Goal: Task Accomplishment & Management: Use online tool/utility

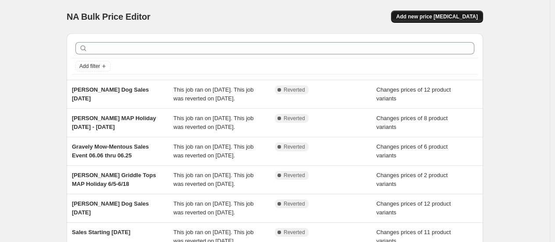
click at [428, 18] on span "Add new price [MEDICAL_DATA]" at bounding box center [436, 16] width 81 height 7
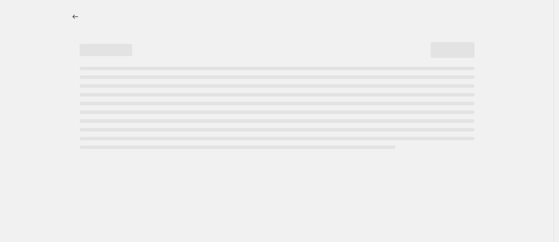
select select "percentage"
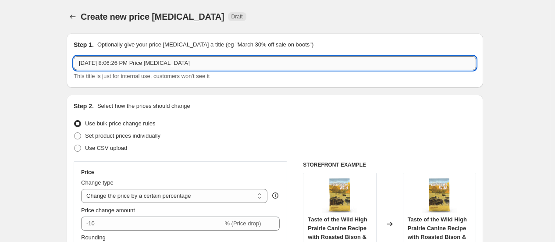
click at [145, 61] on input "[DATE] 8:06:26 PM Price [MEDICAL_DATA]" at bounding box center [275, 63] width 402 height 14
type input "w"
type input "[PERSON_NAME] MAP Holiday [DATE] - [DATE]"
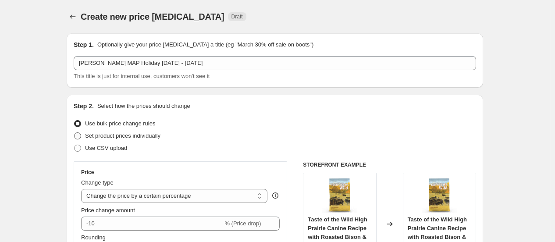
click at [79, 133] on span at bounding box center [77, 135] width 7 height 7
click at [74, 133] on input "Set product prices individually" at bounding box center [74, 132] width 0 height 0
radio input "true"
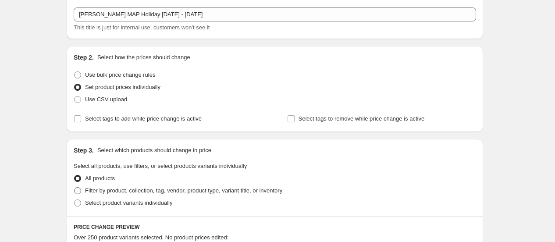
scroll to position [97, 0]
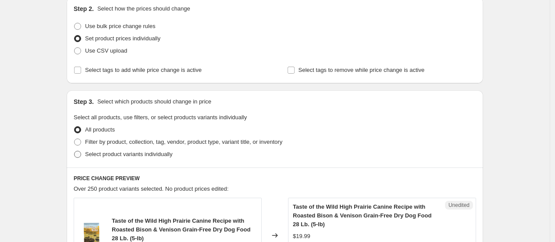
click at [81, 154] on span at bounding box center [77, 154] width 7 height 7
click at [74, 151] on input "Select product variants individually" at bounding box center [74, 151] width 0 height 0
radio input "true"
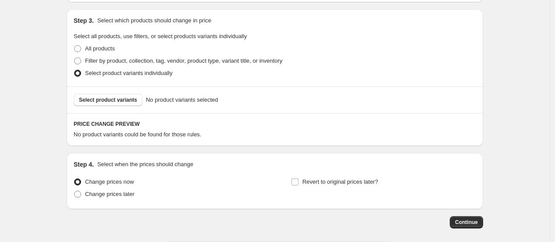
scroll to position [194, 0]
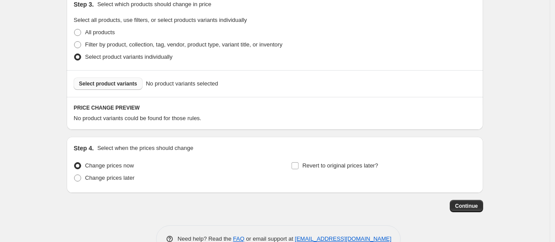
click at [104, 86] on span "Select product variants" at bounding box center [108, 83] width 58 height 7
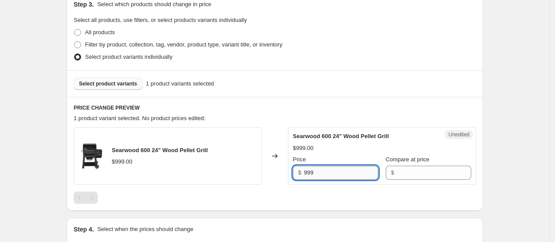
click at [317, 172] on input "999" at bounding box center [341, 173] width 74 height 14
type input "899"
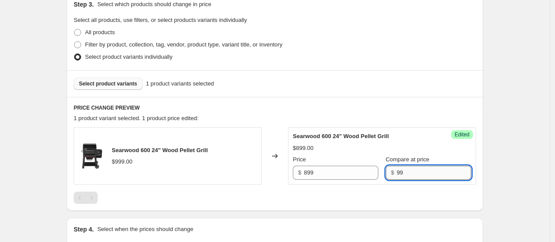
click at [421, 176] on input "99" at bounding box center [433, 173] width 74 height 14
type input "999"
click at [549, 156] on div "Create new price [MEDICAL_DATA]. This page is ready Create new price [MEDICAL_D…" at bounding box center [274, 76] width 549 height 541
click at [522, 148] on div "Create new price [MEDICAL_DATA]. This page is ready Create new price [MEDICAL_D…" at bounding box center [274, 76] width 549 height 541
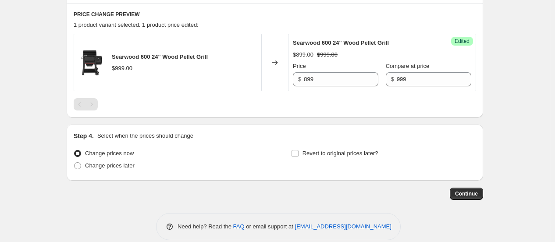
scroll to position [292, 0]
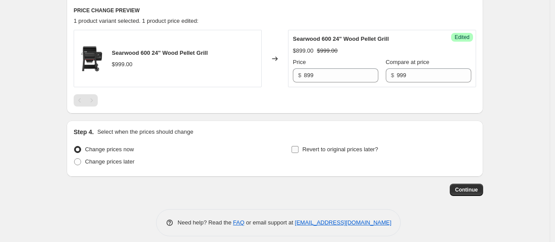
click at [296, 151] on input "Revert to original prices later?" at bounding box center [294, 149] width 7 height 7
checkbox input "true"
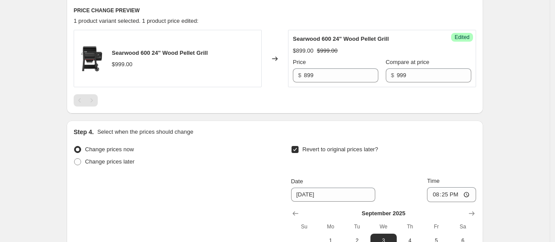
scroll to position [340, 0]
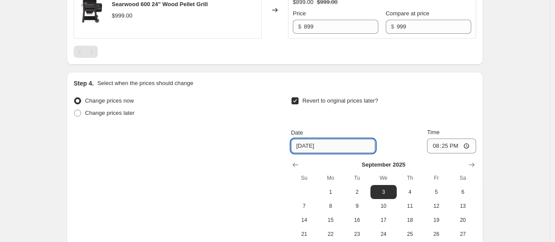
click at [321, 146] on input "[DATE]" at bounding box center [333, 146] width 84 height 14
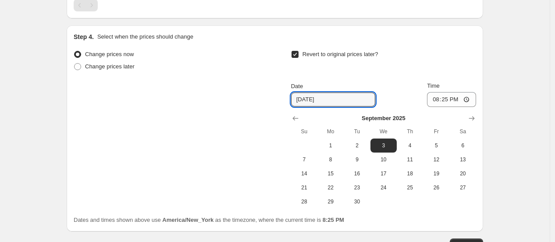
scroll to position [389, 0]
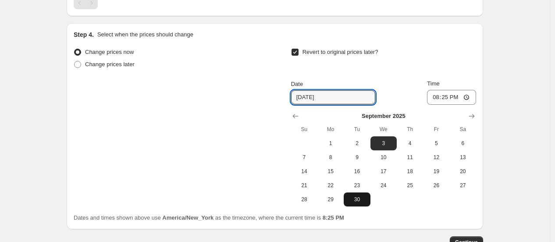
click at [360, 204] on button "30" at bounding box center [356, 199] width 26 height 14
type input "[DATE]"
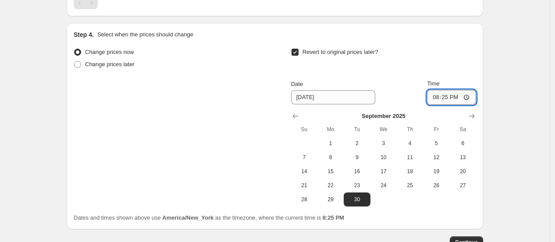
click at [438, 100] on input "20:25" at bounding box center [451, 97] width 49 height 15
click at [438, 100] on input "18:25" at bounding box center [451, 97] width 49 height 15
click at [449, 98] on input "18:25" at bounding box center [451, 97] width 49 height 15
type input "18:00"
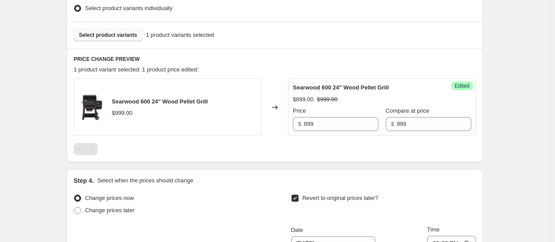
scroll to position [194, 0]
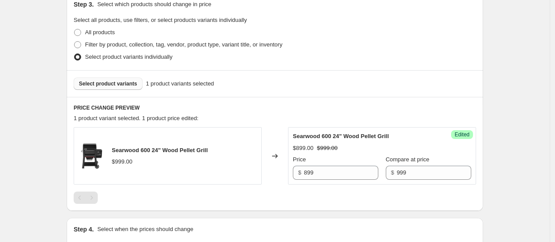
click at [111, 87] on span "Select product variants" at bounding box center [108, 83] width 58 height 7
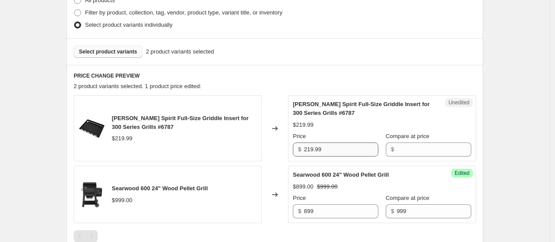
scroll to position [243, 0]
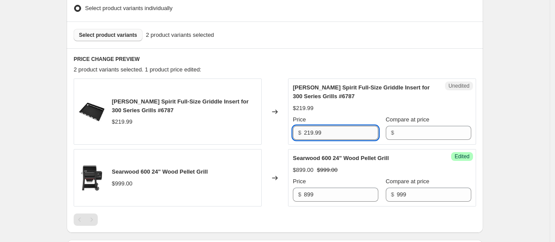
click at [326, 132] on input "219.99" at bounding box center [341, 133] width 74 height 14
type input "219.99"
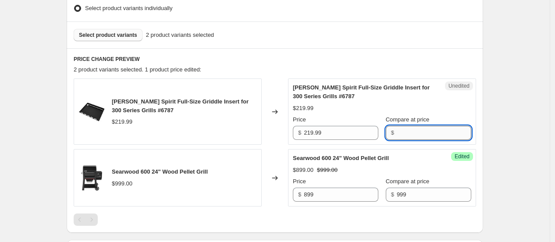
click at [407, 128] on input "Compare at price" at bounding box center [433, 133] width 74 height 14
paste input "219.99"
type input "219.99"
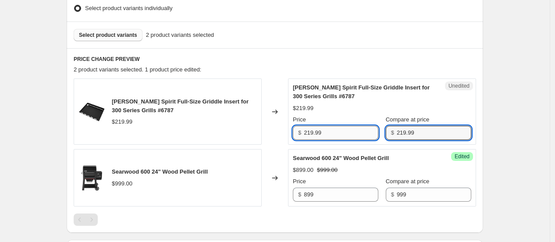
click at [344, 136] on input "219.99" at bounding box center [341, 133] width 74 height 14
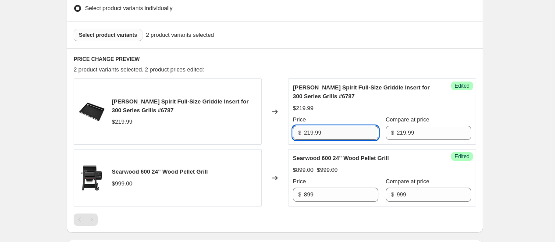
click at [344, 136] on input "219.99" at bounding box center [341, 133] width 74 height 14
type input "169.99"
click at [371, 53] on div "PRICE CHANGE PREVIEW 2 product variants selected. 2 product prices edited: [PER…" at bounding box center [275, 140] width 416 height 184
drag, startPoint x: 21, startPoint y: 131, endPoint x: 31, endPoint y: 130, distance: 10.2
click at [21, 131] on div "Create new price [MEDICAL_DATA]. This page is ready Create new price [MEDICAL_D…" at bounding box center [274, 137] width 549 height 761
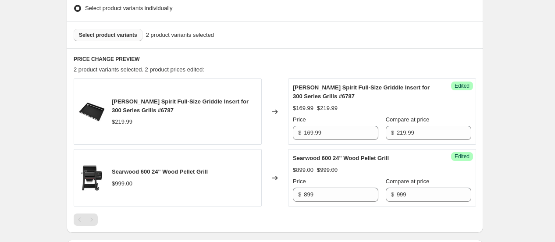
click at [104, 37] on span "Select product variants" at bounding box center [108, 35] width 58 height 7
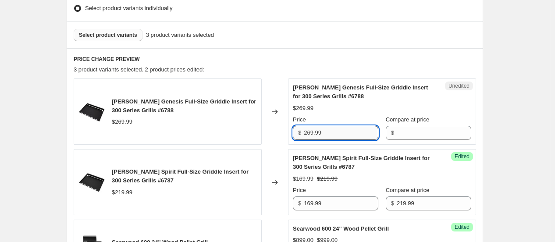
click at [331, 135] on input "269.99" at bounding box center [341, 133] width 74 height 14
type input "269.99"
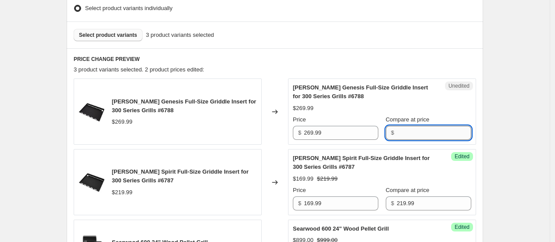
click at [414, 129] on input "Compare at price" at bounding box center [433, 133] width 74 height 14
paste input "269.99"
type input "269.99"
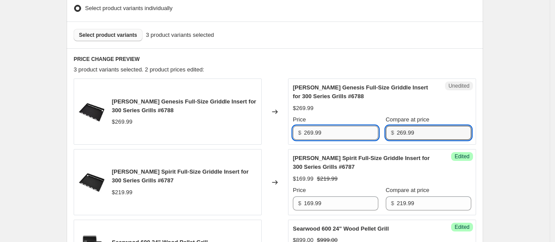
click at [360, 136] on input "269.99" at bounding box center [341, 133] width 74 height 14
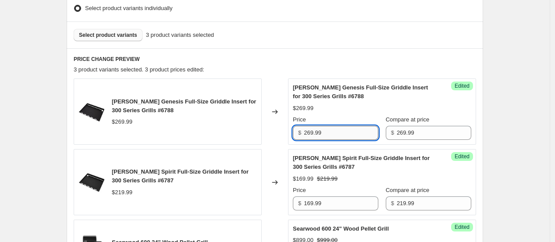
click at [360, 136] on input "269.99" at bounding box center [341, 133] width 74 height 14
type input "219.99"
click at [518, 116] on div "Create new price [MEDICAL_DATA]. This page is ready Create new price [MEDICAL_D…" at bounding box center [274, 173] width 549 height 832
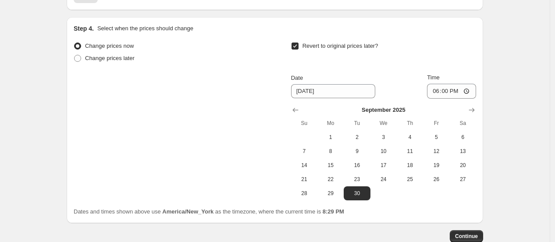
scroll to position [584, 0]
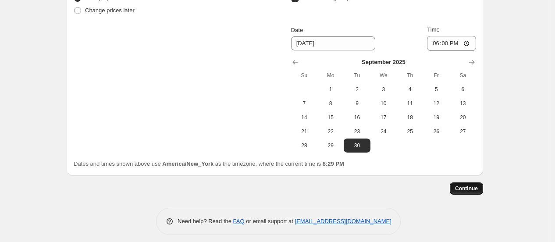
click at [466, 188] on span "Continue" at bounding box center [466, 188] width 23 height 7
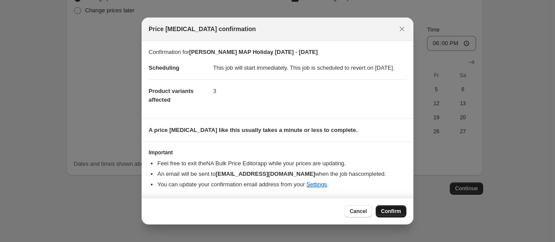
click at [384, 211] on button "Confirm" at bounding box center [390, 211] width 31 height 12
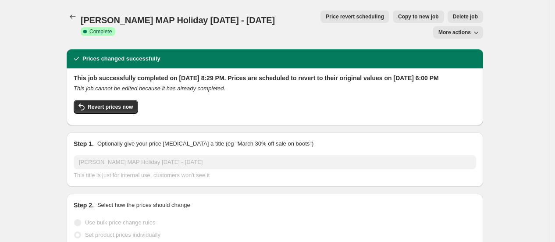
click at [76, 14] on icon "Price change jobs" at bounding box center [72, 16] width 9 height 9
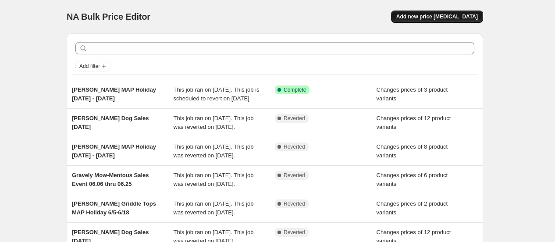
click at [441, 11] on button "Add new price [MEDICAL_DATA]" at bounding box center [437, 17] width 92 height 12
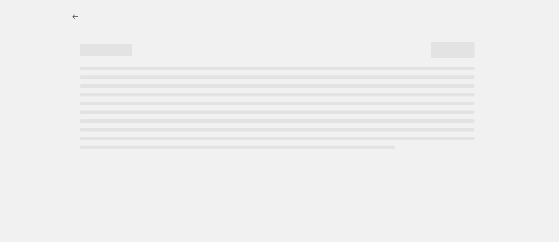
select select "percentage"
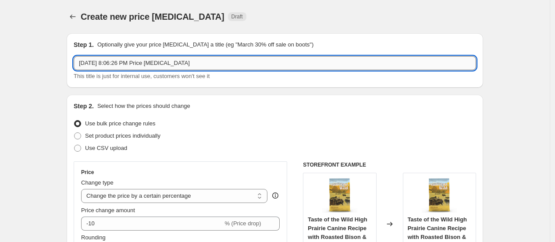
click at [137, 65] on input "[DATE] 8:06:26 PM Price [MEDICAL_DATA]" at bounding box center [275, 63] width 402 height 14
type input "September Flyer Sales (excluding Pet)"
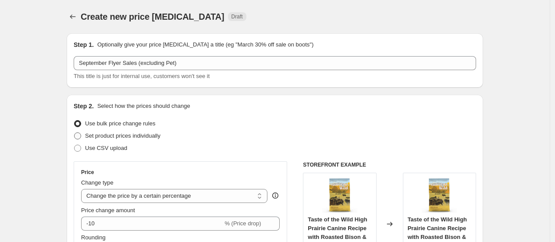
click at [79, 138] on span at bounding box center [77, 135] width 7 height 7
click at [74, 133] on input "Set product prices individually" at bounding box center [74, 132] width 0 height 0
radio input "true"
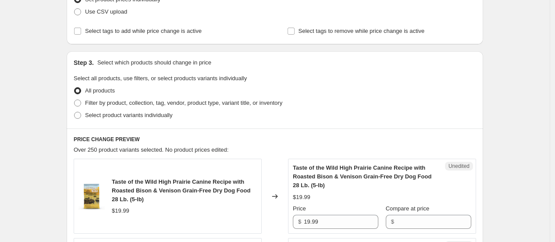
scroll to position [194, 0]
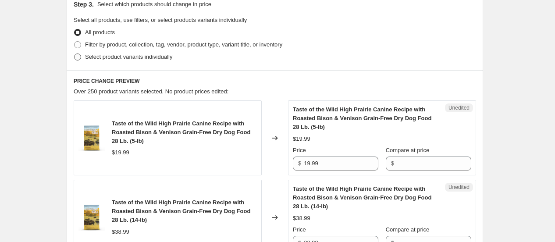
click at [99, 58] on span "Select product variants individually" at bounding box center [128, 56] width 87 height 7
click at [74, 54] on input "Select product variants individually" at bounding box center [74, 53] width 0 height 0
radio input "true"
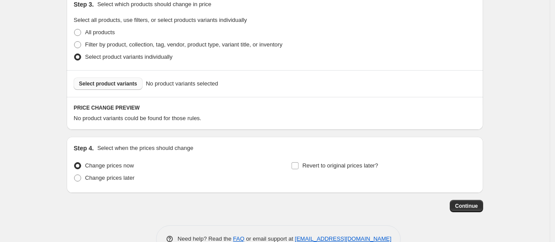
click at [116, 85] on span "Select product variants" at bounding box center [108, 83] width 58 height 7
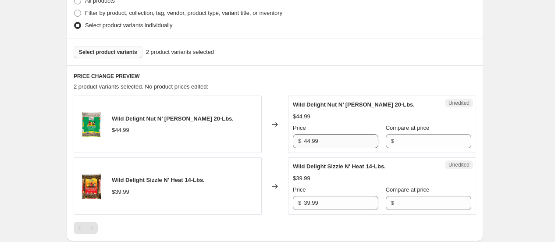
scroll to position [243, 0]
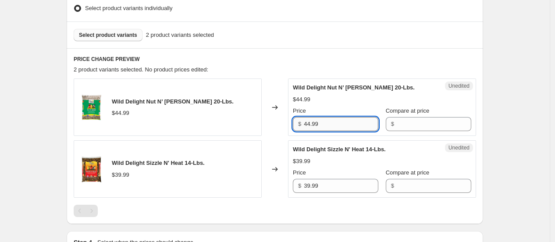
click at [329, 124] on input "44.99" at bounding box center [341, 124] width 74 height 14
type input "39.99"
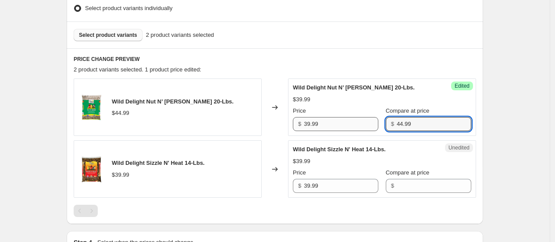
type input "44.99"
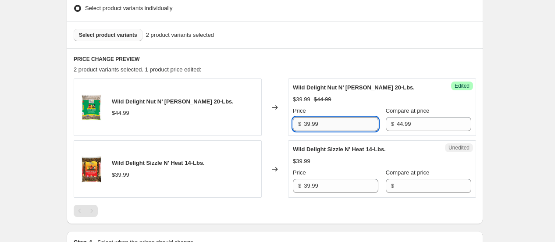
click at [326, 127] on input "39.99" at bounding box center [341, 124] width 74 height 14
type input "36.99"
click at [329, 182] on input "39.99" at bounding box center [341, 186] width 74 height 14
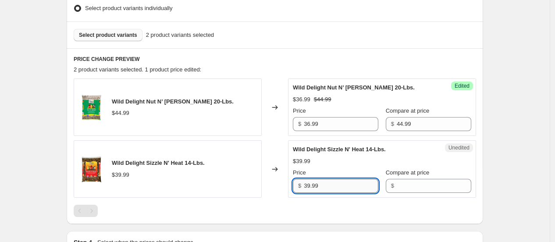
click at [329, 182] on input "39.99" at bounding box center [341, 186] width 74 height 14
type input "36.99"
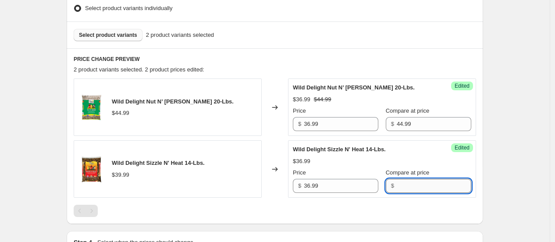
click at [418, 182] on input "Compare at price" at bounding box center [433, 186] width 74 height 14
type input "39.99"
click at [520, 181] on div "Create new price [MEDICAL_DATA]. This page is ready Create new price [MEDICAL_D…" at bounding box center [274, 58] width 549 height 603
click at [106, 37] on span "Select product variants" at bounding box center [108, 35] width 58 height 7
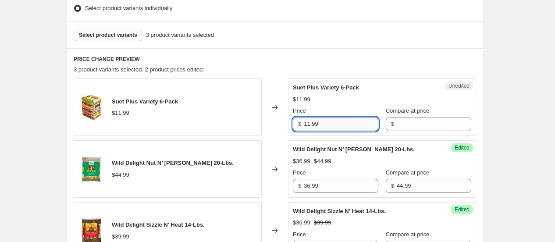
click at [349, 122] on input "11.99" at bounding box center [341, 124] width 74 height 14
type input "9.99"
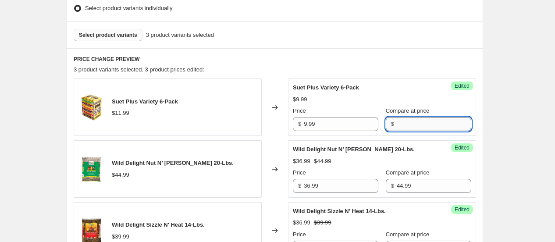
click at [396, 119] on input "Compare at price" at bounding box center [433, 124] width 74 height 14
type input "11.99"
click at [519, 107] on div "Create new price [MEDICAL_DATA]. This page is ready Create new price [MEDICAL_D…" at bounding box center [274, 89] width 549 height 664
click at [90, 36] on span "Select product variants" at bounding box center [108, 35] width 58 height 7
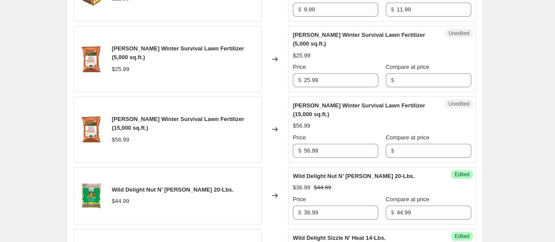
scroll to position [340, 0]
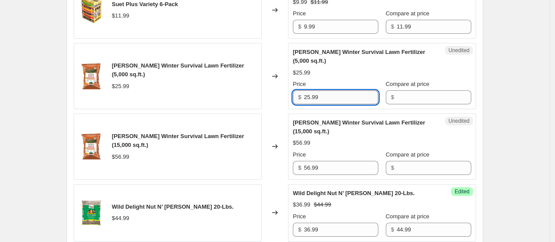
click at [321, 102] on input "25.99" at bounding box center [341, 97] width 74 height 14
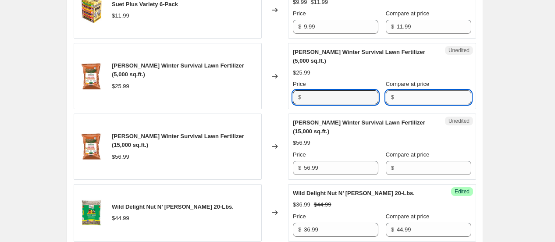
type input "25.99"
click at [396, 102] on input "Compare at price" at bounding box center [433, 97] width 74 height 14
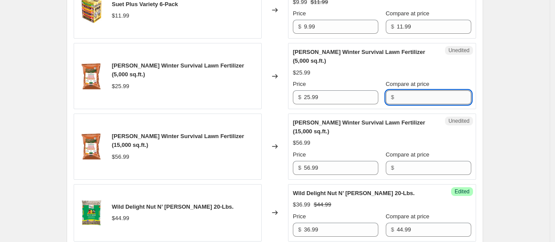
paste input "25.99"
type input "25.99"
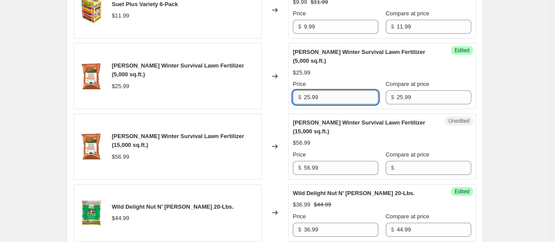
click at [349, 102] on input "25.99" at bounding box center [341, 97] width 74 height 14
type input "22.99"
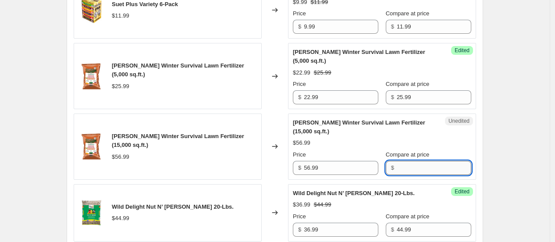
click at [406, 171] on input "Compare at price" at bounding box center [433, 168] width 74 height 14
type input "56.99"
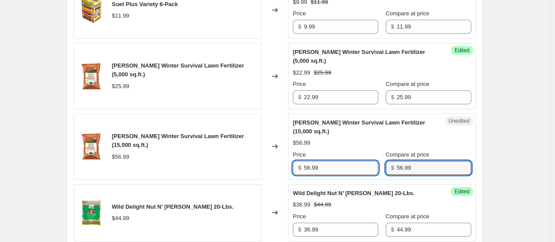
click at [322, 166] on input "56.99" at bounding box center [341, 168] width 74 height 14
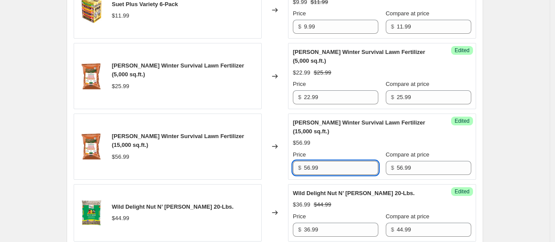
click at [322, 166] on input "56.99" at bounding box center [341, 168] width 74 height 14
type input "49.99"
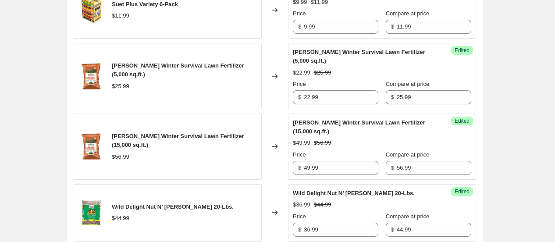
click at [504, 147] on div "Create new price [MEDICAL_DATA]. This page is ready Create new price [MEDICAL_D…" at bounding box center [274, 62] width 549 height 805
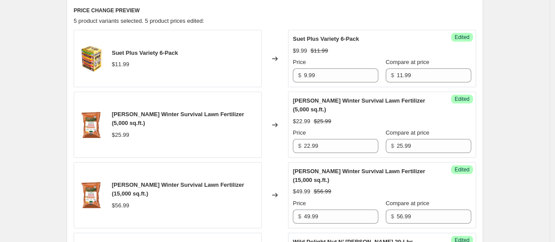
scroll to position [243, 0]
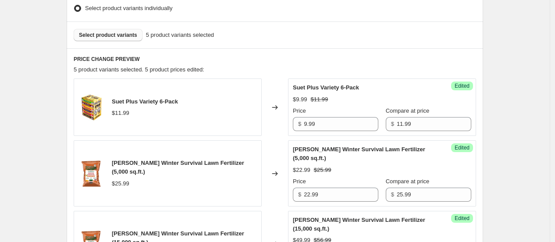
click at [95, 32] on span "Select product variants" at bounding box center [108, 35] width 58 height 7
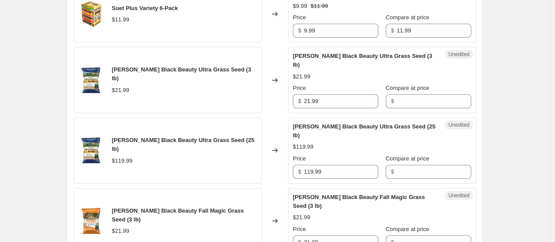
scroll to position [389, 0]
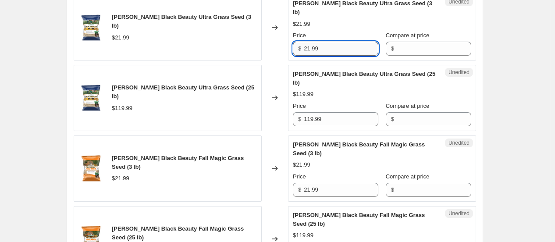
drag, startPoint x: 329, startPoint y: 41, endPoint x: 339, endPoint y: 53, distance: 14.9
click at [331, 43] on input "21.99" at bounding box center [341, 49] width 74 height 14
click at [339, 52] on input "21.99" at bounding box center [341, 49] width 74 height 14
type input "19.99"
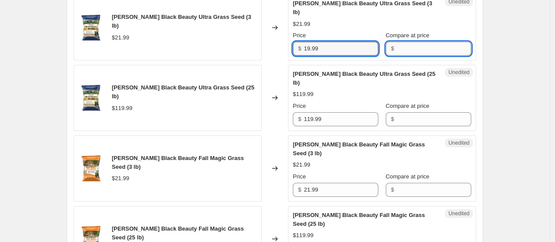
click at [404, 43] on input "Compare at price" at bounding box center [433, 49] width 74 height 14
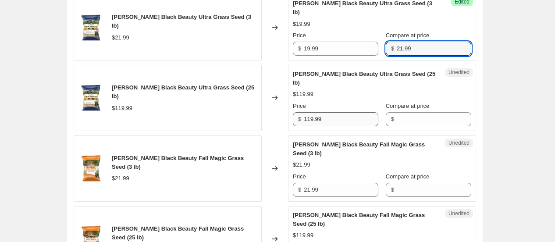
type input "21.99"
click at [340, 123] on input "119.99" at bounding box center [341, 119] width 74 height 14
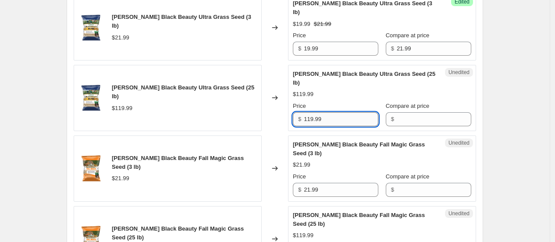
click at [340, 123] on input "119.99" at bounding box center [341, 119] width 74 height 14
type input "109.99"
click at [402, 115] on input "Compare at price" at bounding box center [433, 119] width 74 height 14
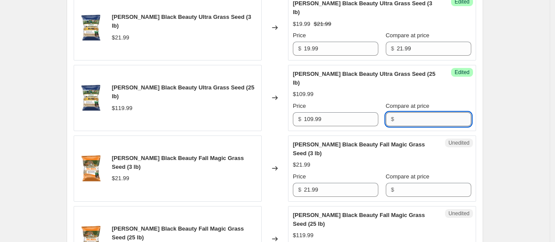
paste input "119.99"
type input "119.99"
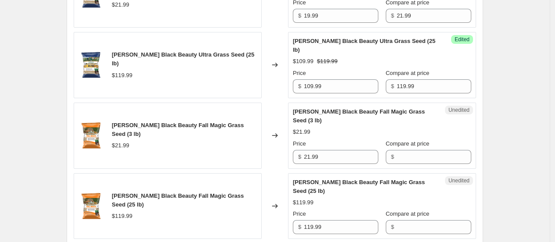
scroll to position [438, 0]
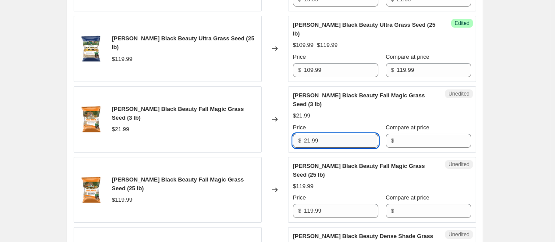
click at [347, 143] on input "21.99" at bounding box center [341, 141] width 74 height 14
type input "19.99"
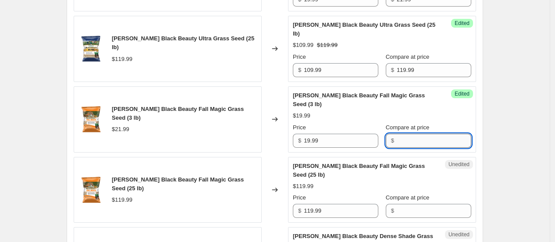
click at [405, 143] on input "Compare at price" at bounding box center [433, 141] width 74 height 14
paste input "21.99"
type input "21.99"
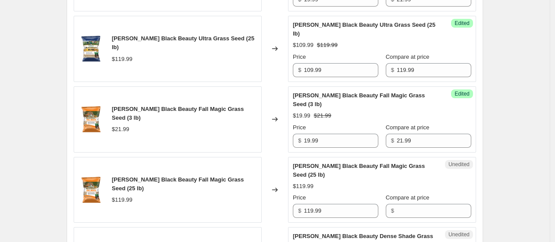
click at [226, 151] on div "[PERSON_NAME] Black Beauty Fall Magic Grass Seed (3 lb) $21.99" at bounding box center [168, 119] width 188 height 66
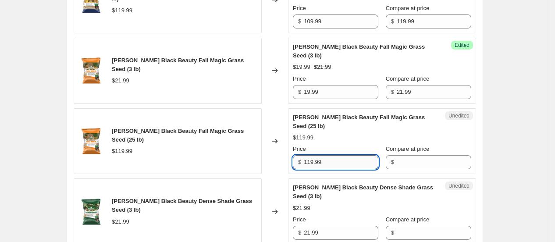
click at [334, 166] on input "119.99" at bounding box center [341, 162] width 74 height 14
type input "109.99"
click at [403, 159] on input "Compare at price" at bounding box center [433, 162] width 74 height 14
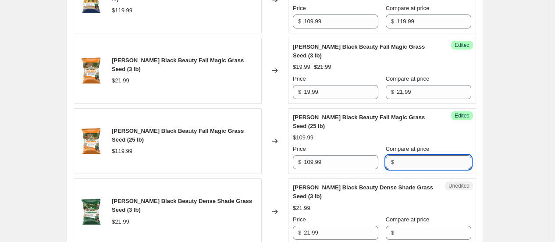
paste input "119.99"
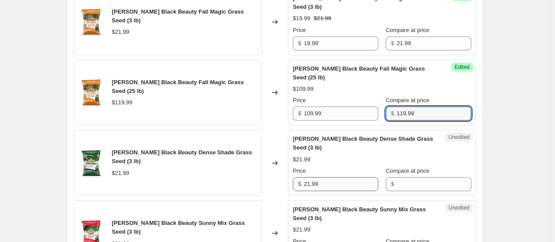
type input "119.99"
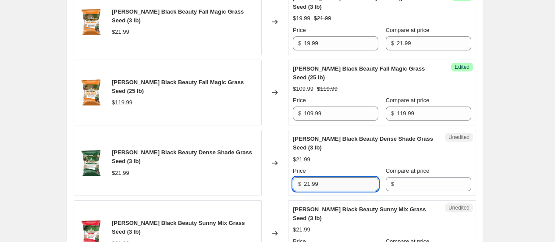
click at [346, 185] on input "21.99" at bounding box center [341, 184] width 74 height 14
type input "19.99"
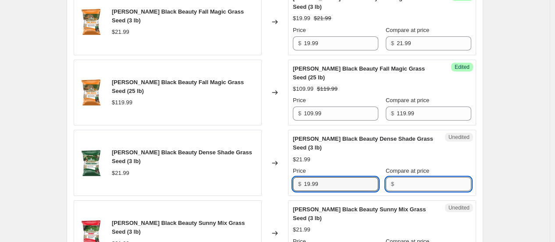
click at [408, 186] on input "Compare at price" at bounding box center [433, 184] width 74 height 14
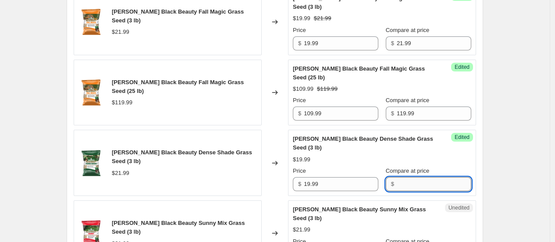
paste input "21.99"
type input "21.99"
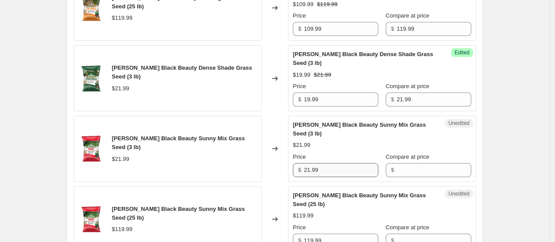
scroll to position [633, 0]
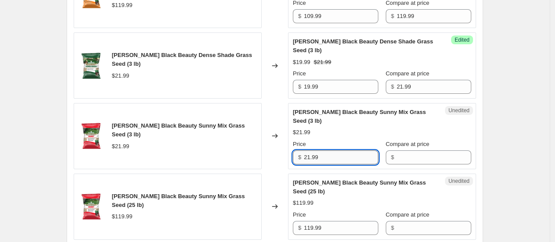
click at [321, 155] on input "21.99" at bounding box center [341, 157] width 74 height 14
type input "19.99"
click at [401, 162] on input "Compare at price" at bounding box center [433, 157] width 74 height 14
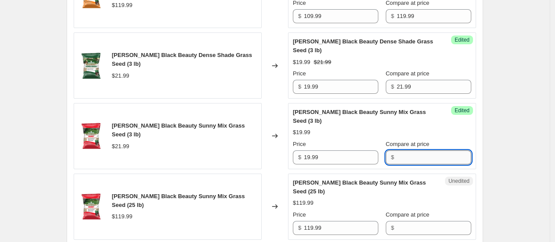
paste input "21.99"
type input "21.99"
click at [509, 146] on div "Create new price [MEDICAL_DATA]. This page is ready Create new price [MEDICAL_D…" at bounding box center [274, 192] width 549 height 1650
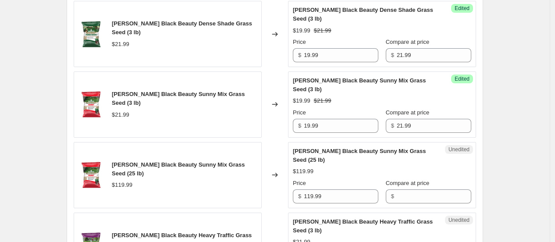
scroll to position [681, 0]
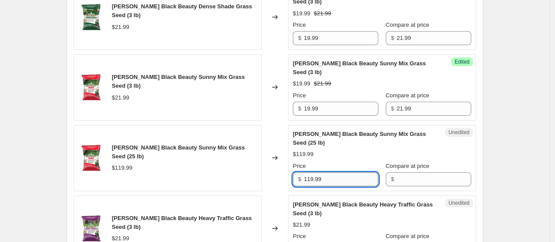
click at [331, 175] on input "119.99" at bounding box center [341, 179] width 74 height 14
type input "109.99"
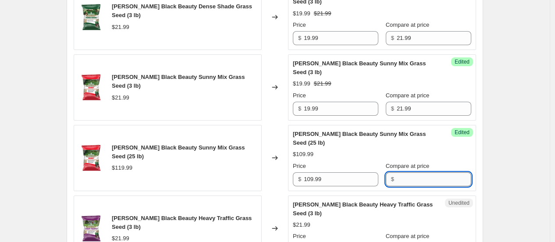
click at [411, 181] on input "Compare at price" at bounding box center [433, 179] width 74 height 14
paste input "119.99"
type input "119.99"
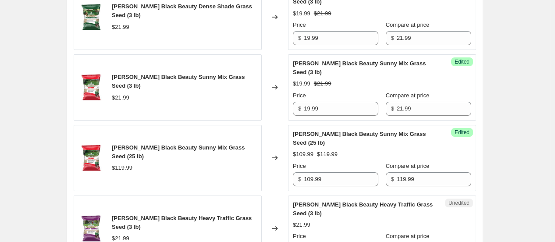
click at [483, 166] on div "PRICE CHANGE PREVIEW 17 product variants selected. 12 product prices edited: Su…" at bounding box center [275, 221] width 416 height 1223
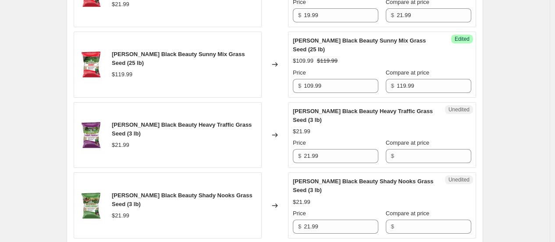
scroll to position [778, 0]
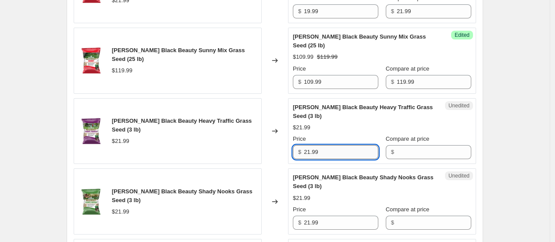
click at [329, 150] on input "21.99" at bounding box center [341, 152] width 74 height 14
type input "19.99"
click at [404, 159] on input "Compare at price" at bounding box center [433, 152] width 74 height 14
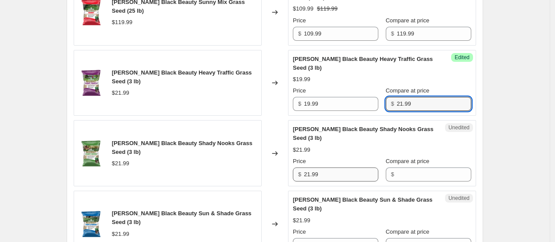
scroll to position [827, 0]
type input "21.99"
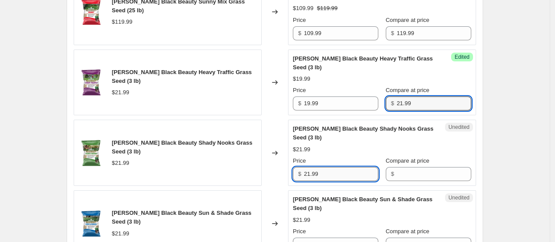
click at [340, 176] on input "21.99" at bounding box center [341, 174] width 74 height 14
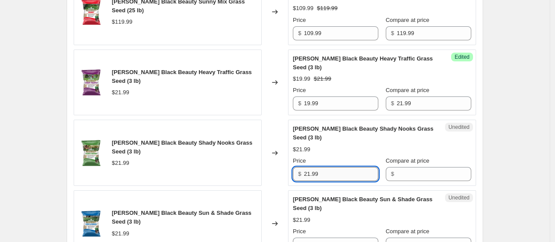
click at [340, 176] on input "21.99" at bounding box center [341, 174] width 74 height 14
type input "19.99"
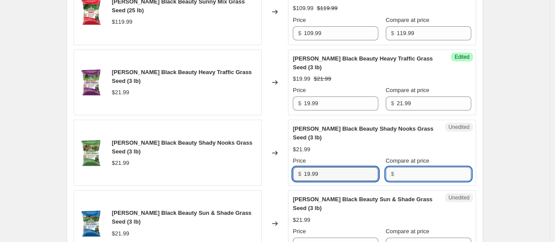
click at [399, 177] on input "Compare at price" at bounding box center [433, 174] width 74 height 14
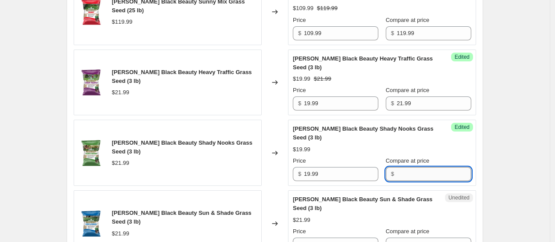
paste input "21.99"
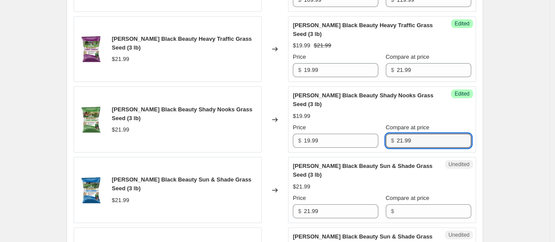
scroll to position [876, 0]
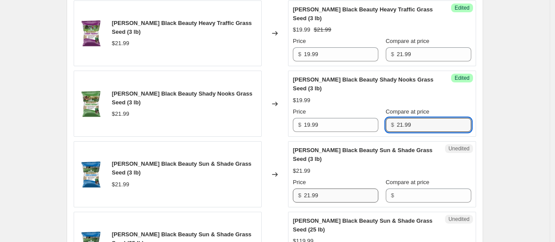
type input "21.99"
click at [338, 197] on input "21.99" at bounding box center [341, 195] width 74 height 14
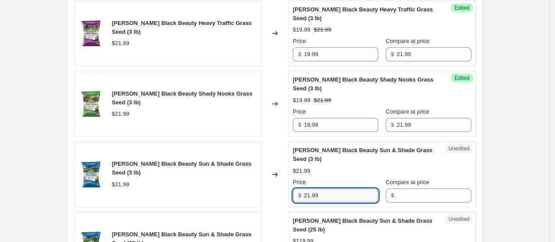
click at [338, 197] on input "21.99" at bounding box center [341, 195] width 74 height 14
type input "19.99"
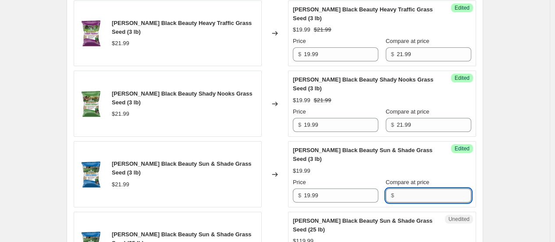
click at [400, 192] on input "Compare at price" at bounding box center [433, 195] width 74 height 14
paste input "21.99"
type input "21.99"
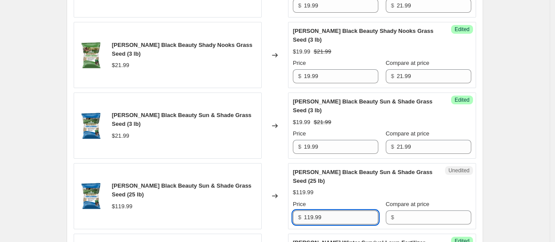
click at [340, 221] on input "119.99" at bounding box center [341, 217] width 74 height 14
type input "109.99"
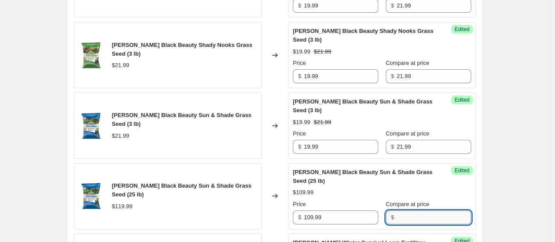
click at [397, 220] on input "Compare at price" at bounding box center [433, 217] width 74 height 14
paste input "119.99"
type input "119.99"
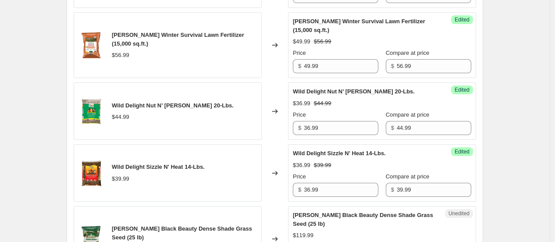
scroll to position [1265, 0]
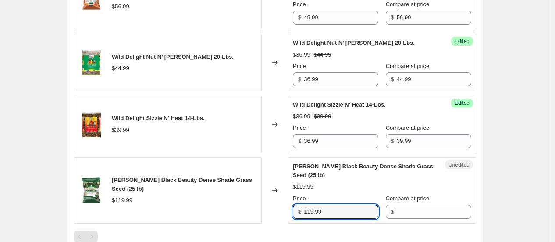
click at [349, 214] on input "119.99" at bounding box center [341, 212] width 74 height 14
type input "109.99"
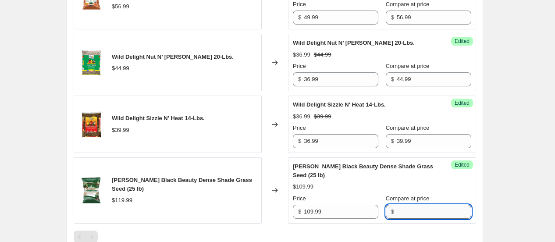
click at [428, 208] on input "Compare at price" at bounding box center [433, 212] width 74 height 14
paste input "119.99"
type input "119.99"
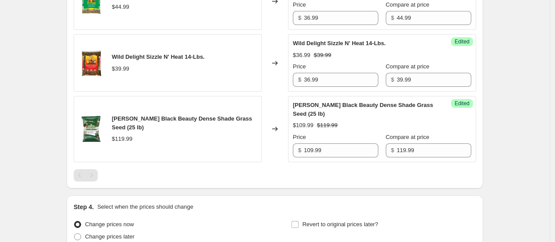
scroll to position [1410, 0]
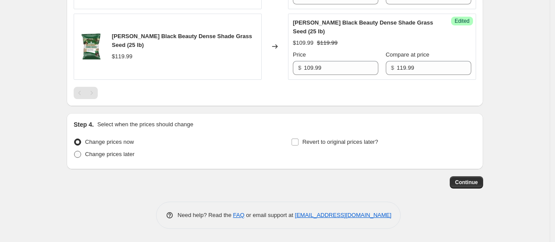
click at [81, 151] on span at bounding box center [77, 154] width 7 height 7
click at [74, 151] on input "Change prices later" at bounding box center [74, 151] width 0 height 0
radio input "true"
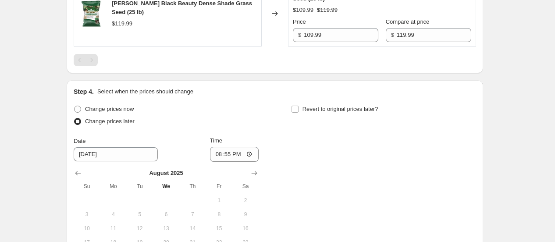
scroll to position [1459, 0]
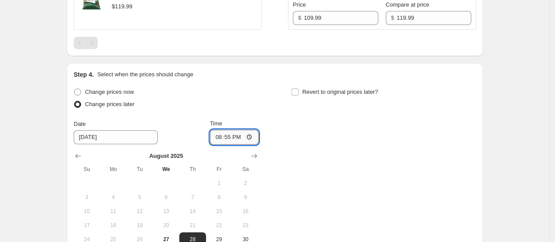
click at [217, 141] on input "20:55" at bounding box center [234, 137] width 49 height 15
type input "00:01"
click at [333, 141] on div "Change prices now Change prices later Date [DATE] Time 00:[DATE] Mo Tu We Th Fr…" at bounding box center [275, 173] width 402 height 174
click at [296, 89] on input "Revert to original prices later?" at bounding box center [294, 91] width 7 height 7
checkbox input "true"
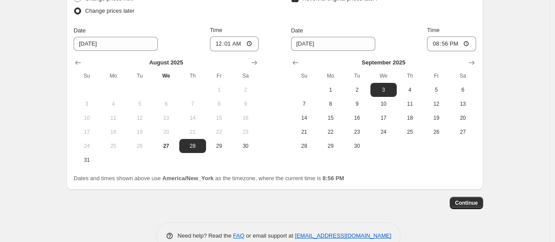
scroll to position [1556, 0]
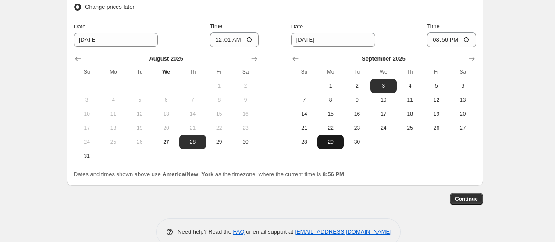
click at [334, 144] on span "29" at bounding box center [330, 141] width 19 height 7
type input "[DATE]"
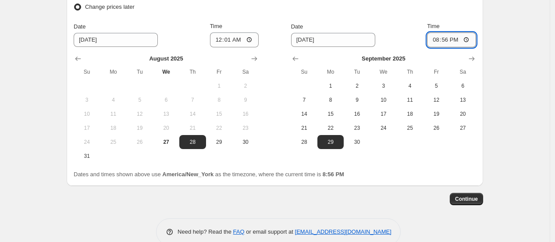
click at [437, 42] on input "20:56" at bounding box center [451, 39] width 49 height 15
type input "18:00"
click at [468, 202] on span "Continue" at bounding box center [466, 198] width 23 height 7
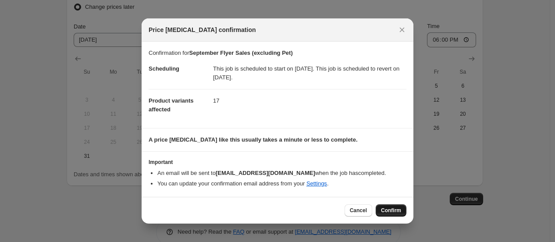
click at [396, 212] on span "Confirm" at bounding box center [391, 210] width 20 height 7
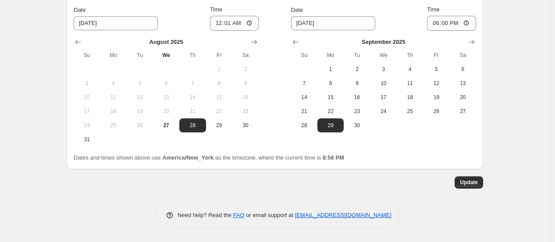
scroll to position [1627, 0]
click at [474, 182] on span "Update" at bounding box center [468, 182] width 18 height 7
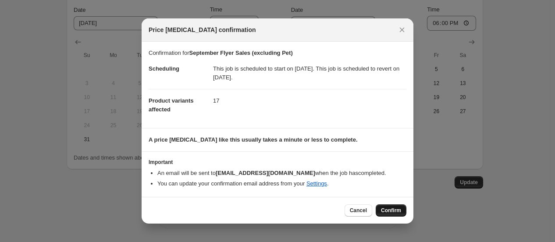
click at [384, 206] on button "Confirm" at bounding box center [390, 210] width 31 height 12
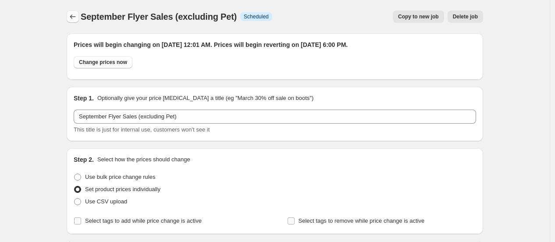
click at [72, 15] on icon "Price change jobs" at bounding box center [72, 16] width 9 height 9
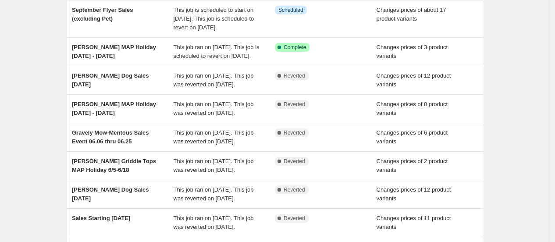
scroll to position [97, 0]
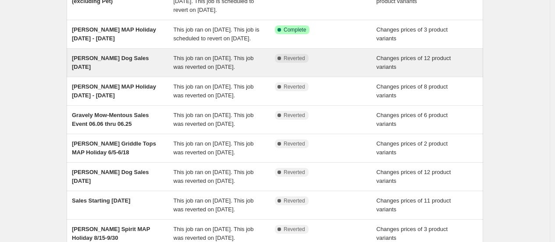
click at [95, 71] on div "[PERSON_NAME] Dog Sales [DATE]" at bounding box center [123, 63] width 102 height 18
